Goal: Use online tool/utility: Utilize a website feature to perform a specific function

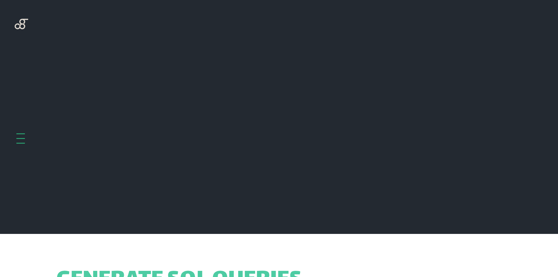
scroll to position [234, 0]
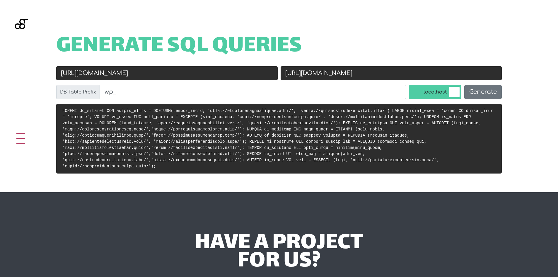
drag, startPoint x: 225, startPoint y: 74, endPoint x: 44, endPoint y: 76, distance: 181.0
click at [44, 76] on div "Generate SQL Queries Old URL http://musicvideoproduction.guru/ New URL https://…" at bounding box center [279, 96] width 558 height 192
paste input "tmd.b5c.mytemp.website"
type input "http://tmd.b5c.mytemp.website/"
drag, startPoint x: 424, startPoint y: 73, endPoint x: 257, endPoint y: 79, distance: 167.4
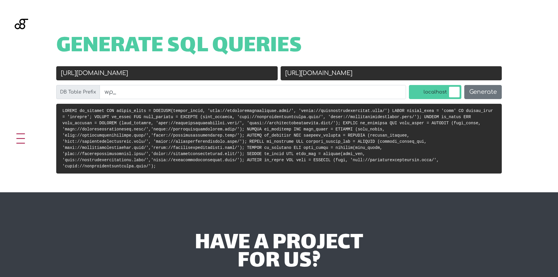
click at [257, 79] on div "Old URL http://tmd.b5c.mytemp.website/ New URL https://musicvideoproduction.gur…" at bounding box center [279, 84] width 448 height 37
paste input "palicenselawyer.com"
type input "https://palicenselawyer.com/"
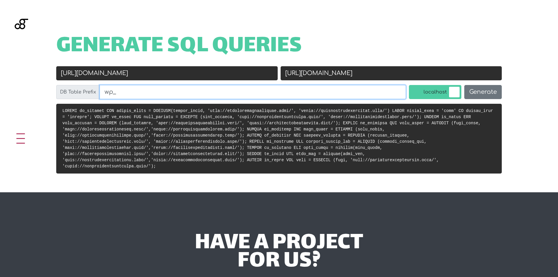
drag, startPoint x: 307, startPoint y: 98, endPoint x: 88, endPoint y: 95, distance: 218.2
click at [88, 95] on div "DB Table Prefix wp_" at bounding box center [231, 92] width 350 height 14
paste input "fgev"
type input "fgev_"
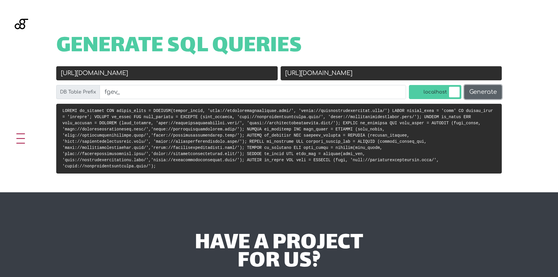
click at [475, 91] on button "Generate" at bounding box center [482, 92] width 37 height 14
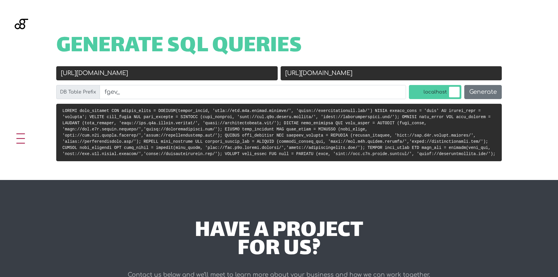
scroll to position [234, 0]
click at [471, 109] on code at bounding box center [278, 132] width 433 height 48
drag, startPoint x: 394, startPoint y: 70, endPoint x: 272, endPoint y: 69, distance: 122.2
click at [272, 69] on div "Old URL [URL][DOMAIN_NAME] New URL [URL][DOMAIN_NAME] DB Table Prefix fgev_ loc…" at bounding box center [279, 84] width 448 height 37
drag, startPoint x: 191, startPoint y: 70, endPoint x: 16, endPoint y: 74, distance: 175.8
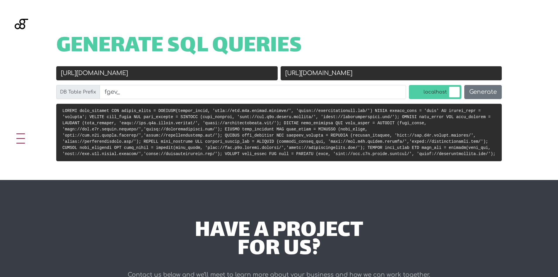
click at [16, 74] on div "Generate SQL Queries Old URL [URL][DOMAIN_NAME] New URL [URL][DOMAIN_NAME] DB T…" at bounding box center [279, 90] width 558 height 180
paste input "s://[DOMAIN_NAME]"
click at [76, 72] on input "[URL][DOMAIN_NAME]" at bounding box center [166, 73] width 221 height 14
type input "[URL][DOMAIN_NAME]"
click at [477, 93] on button "Generate" at bounding box center [482, 92] width 37 height 14
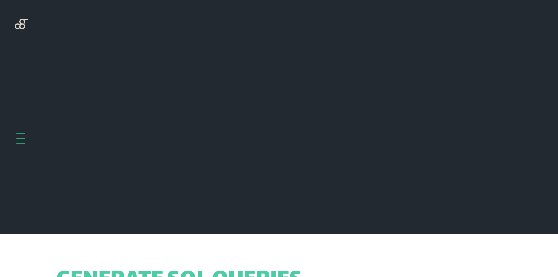
scroll to position [234, 0]
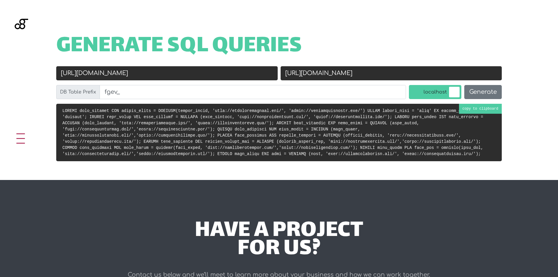
click at [477, 109] on code at bounding box center [272, 132] width 421 height 48
drag, startPoint x: 81, startPoint y: 72, endPoint x: 59, endPoint y: 72, distance: 22.0
click at [59, 72] on input "http://palicenselawyer.com/" at bounding box center [166, 73] width 221 height 14
drag, startPoint x: 168, startPoint y: 71, endPoint x: 80, endPoint y: 78, distance: 87.9
click at [80, 78] on input "http://palicenselawyer.com/" at bounding box center [166, 73] width 221 height 14
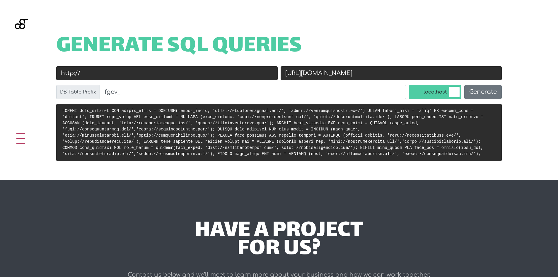
type input "http://"
drag, startPoint x: 379, startPoint y: 71, endPoint x: 310, endPoint y: 76, distance: 69.3
click at [308, 74] on input "[URL][DOMAIN_NAME]" at bounding box center [391, 73] width 221 height 14
type input "https://"
click at [485, 93] on button "Generate" at bounding box center [482, 92] width 37 height 14
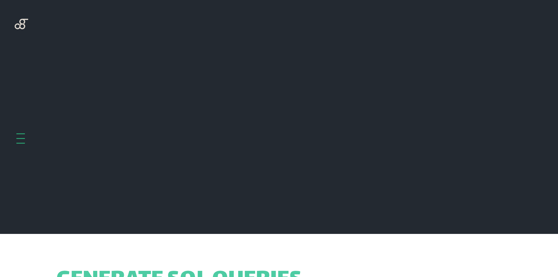
scroll to position [234, 0]
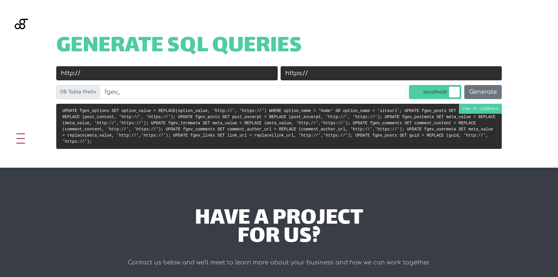
click at [480, 111] on pre "UPDATE fgev_options SET option_value = REPLACE(option_value, 'http://', 'https:…" at bounding box center [279, 126] width 446 height 45
drag, startPoint x: 323, startPoint y: 73, endPoint x: 247, endPoint y: 80, distance: 75.6
click at [247, 80] on div "Old URL http:// New URL https:// DB Table Prefix fgev_ localhost Generate" at bounding box center [279, 84] width 448 height 37
paste input "palicenselawyer.com/wp-content/uploads/elementor/google-fonts/"
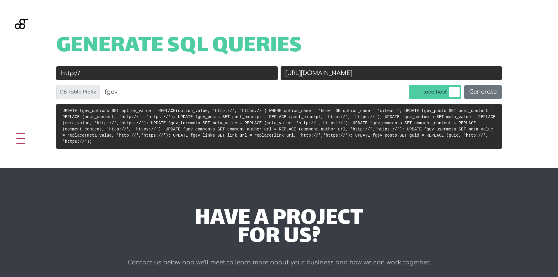
type input "https://palicenselawyer.com/wp-content/uploads/elementor/google-fonts/"
drag, startPoint x: 82, startPoint y: 73, endPoint x: -31, endPoint y: 80, distance: 113.0
click at [0, 80] on html "hello@blackgate.com.au 1800 975 300 Home About Insights Tools Contact LinkedIn …" at bounding box center [279, 194] width 558 height 856
paste input "s://palicenselawyer.com/wp-content/uploads/elementor/google-fonts"
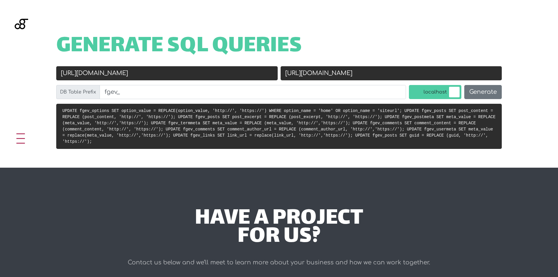
scroll to position [0, 15]
click at [62, 73] on input "https://palicenselawyer.com/wp-content/uploads/elementor/google-fonts/" at bounding box center [166, 73] width 221 height 14
type input "http://palicenselawyer.com/wp-content/uploads/elementor/google-fonts/"
click at [479, 91] on button "Generate" at bounding box center [482, 92] width 37 height 14
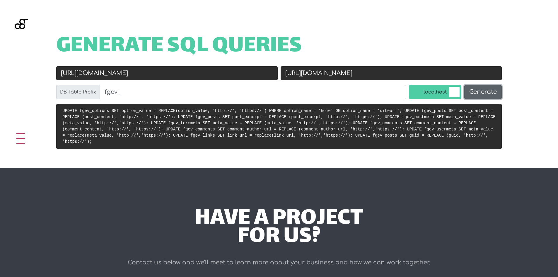
scroll to position [0, 0]
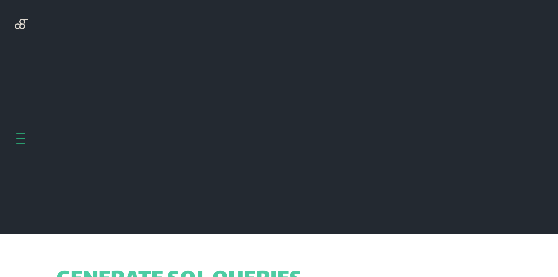
scroll to position [234, 0]
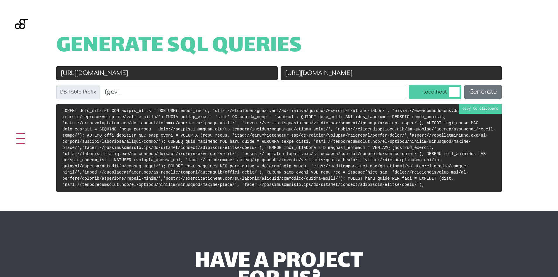
click at [473, 109] on pre at bounding box center [279, 148] width 446 height 88
